Goal: Check status: Check status

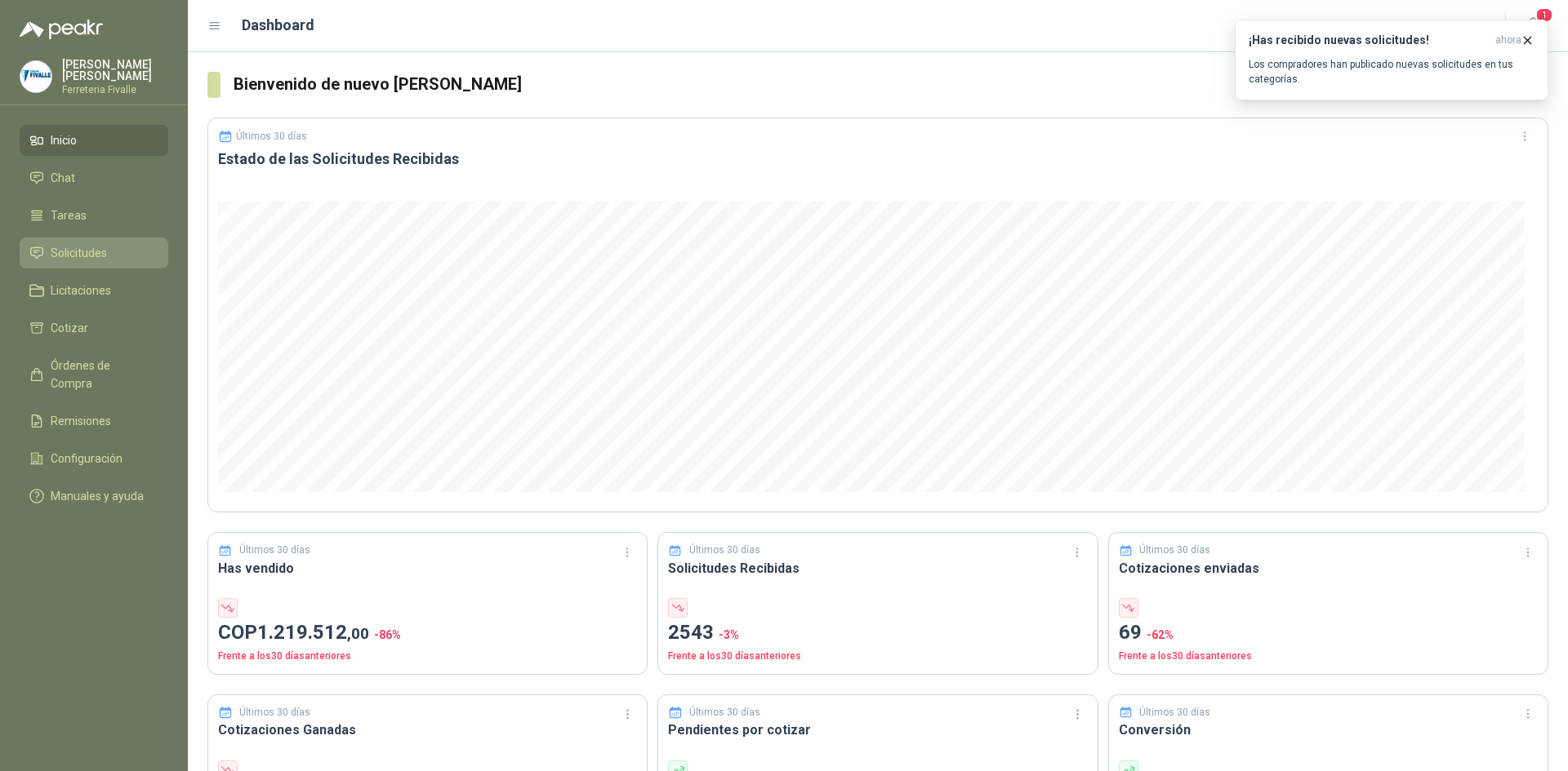
click at [88, 258] on span "Solicitudes" at bounding box center [79, 253] width 57 height 18
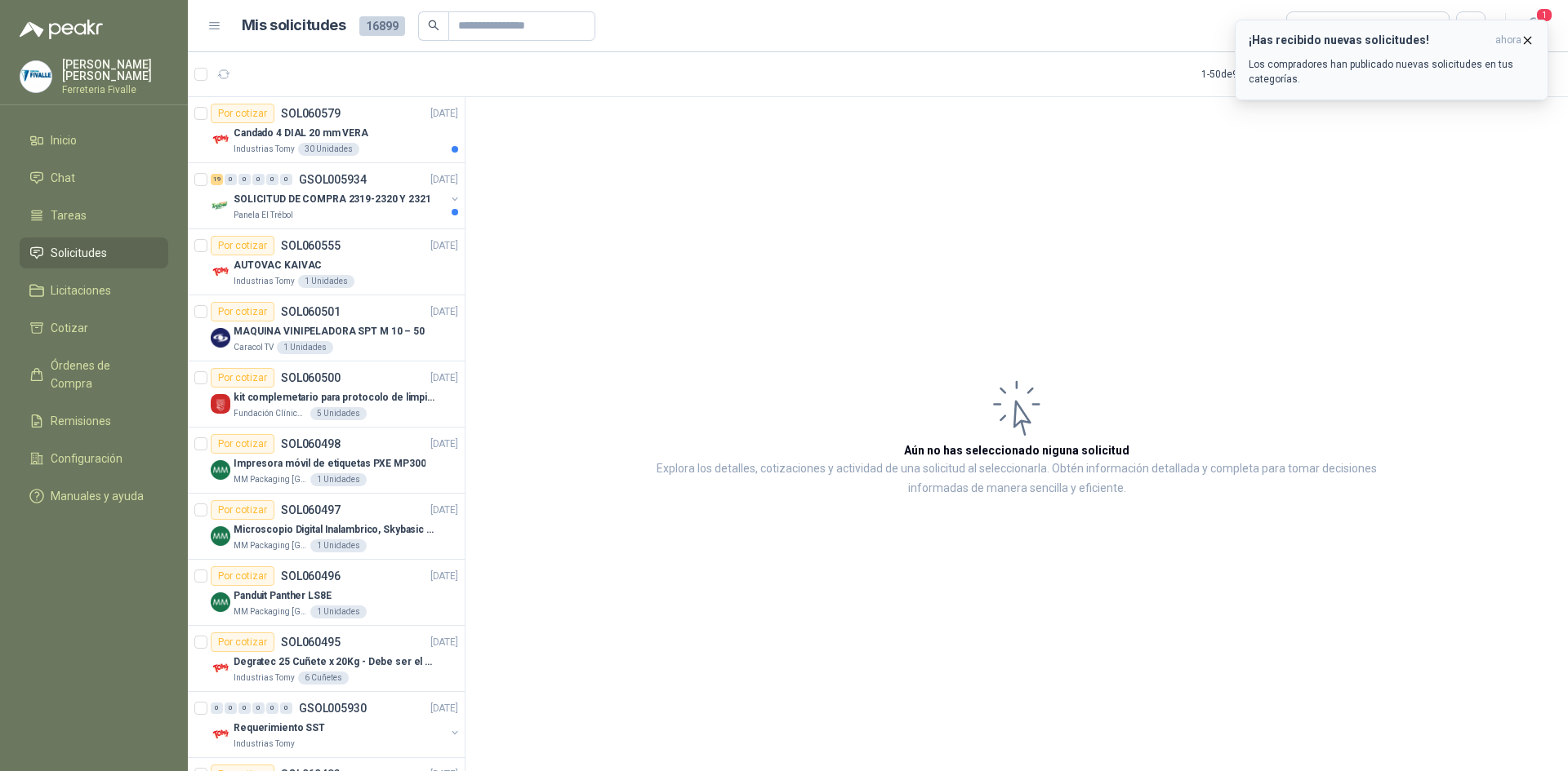
click at [1528, 43] on icon "button" at bounding box center [1528, 40] width 14 height 14
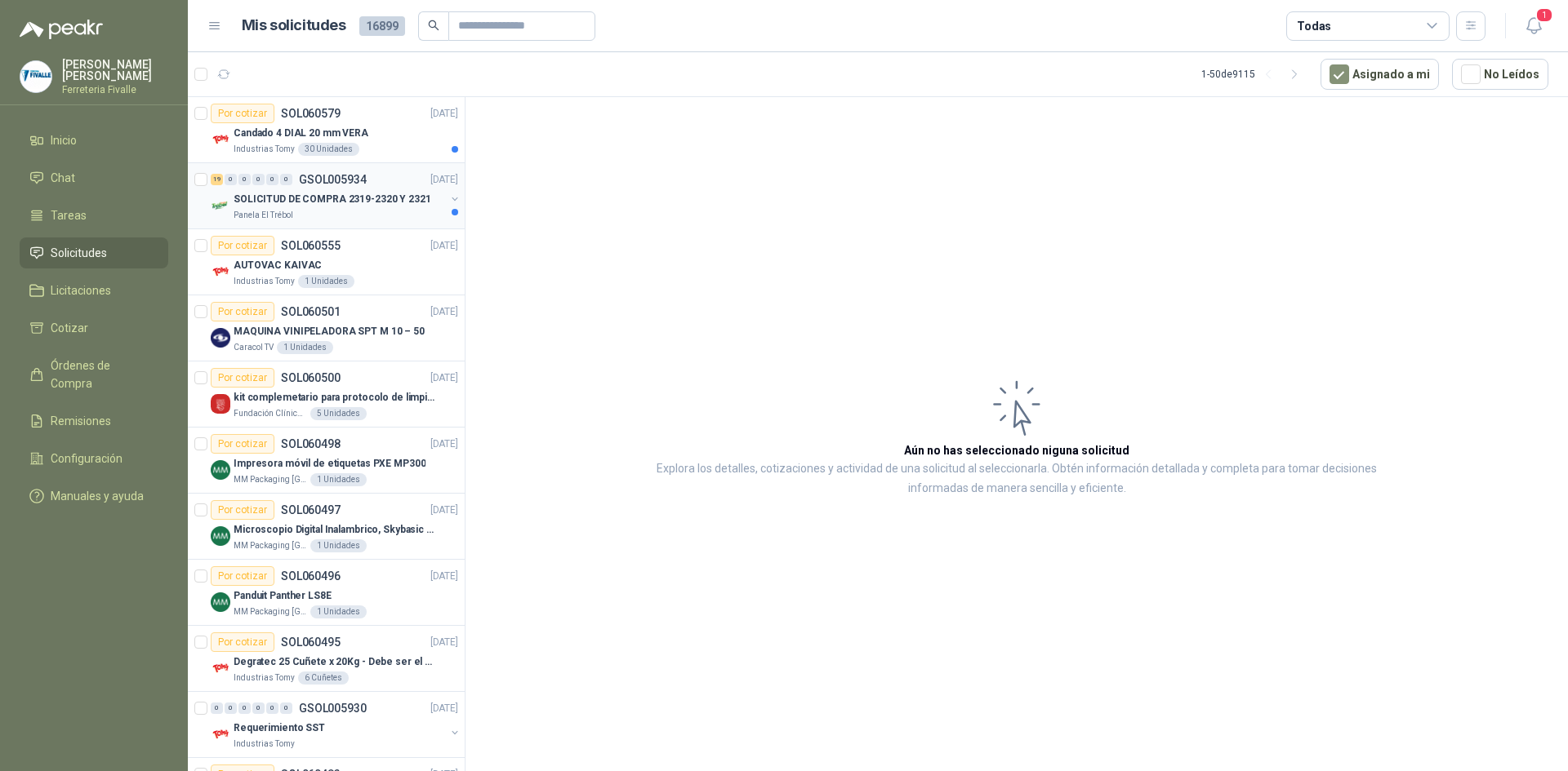
click at [367, 200] on p "SOLICITUD DE COMPRA 2319-2320 Y 2321" at bounding box center [332, 200] width 197 height 16
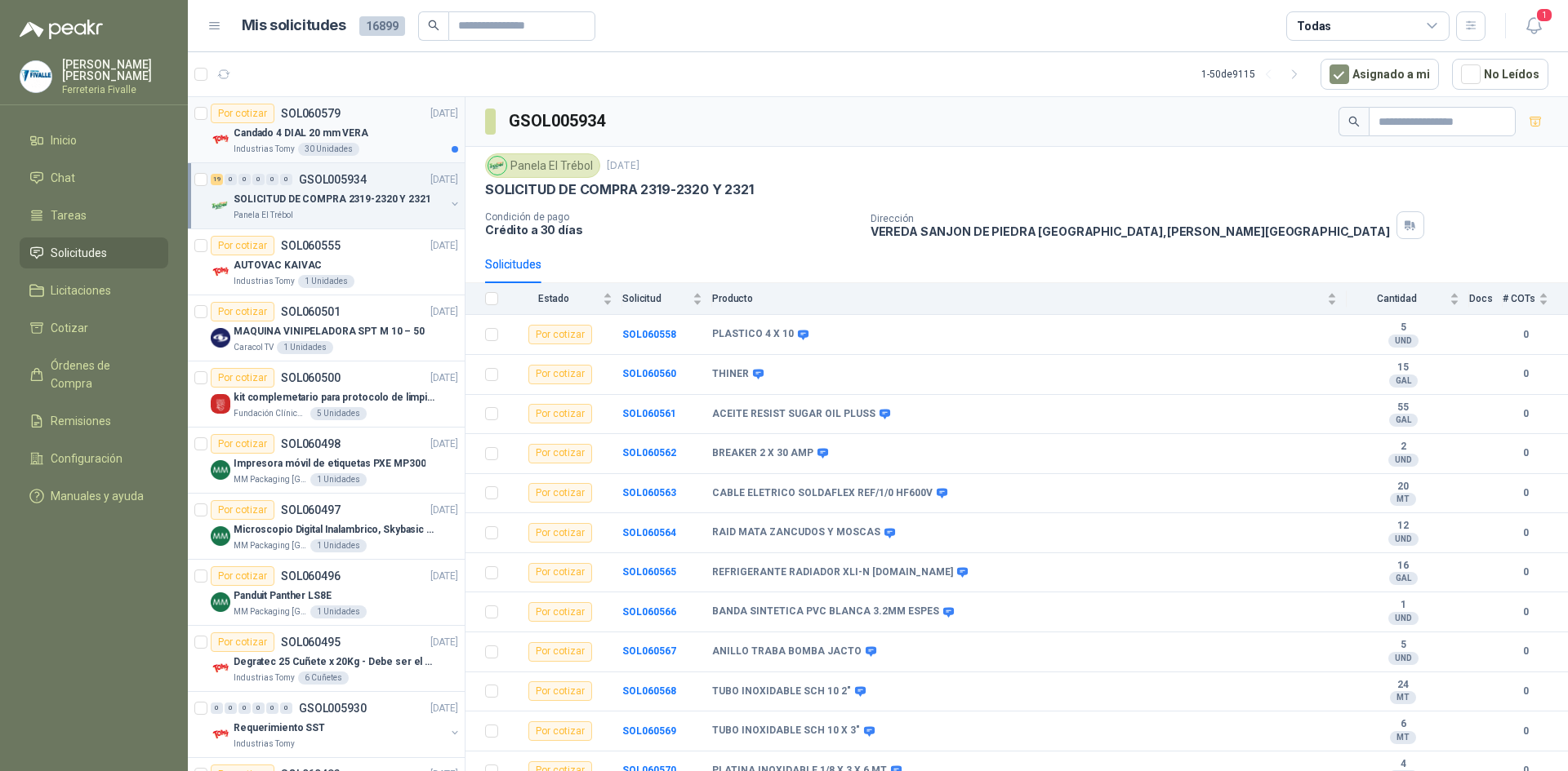
click at [357, 136] on p "Candado 4 DIAL 20 mm VERA" at bounding box center [300, 134] width 135 height 16
